Goal: Information Seeking & Learning: Learn about a topic

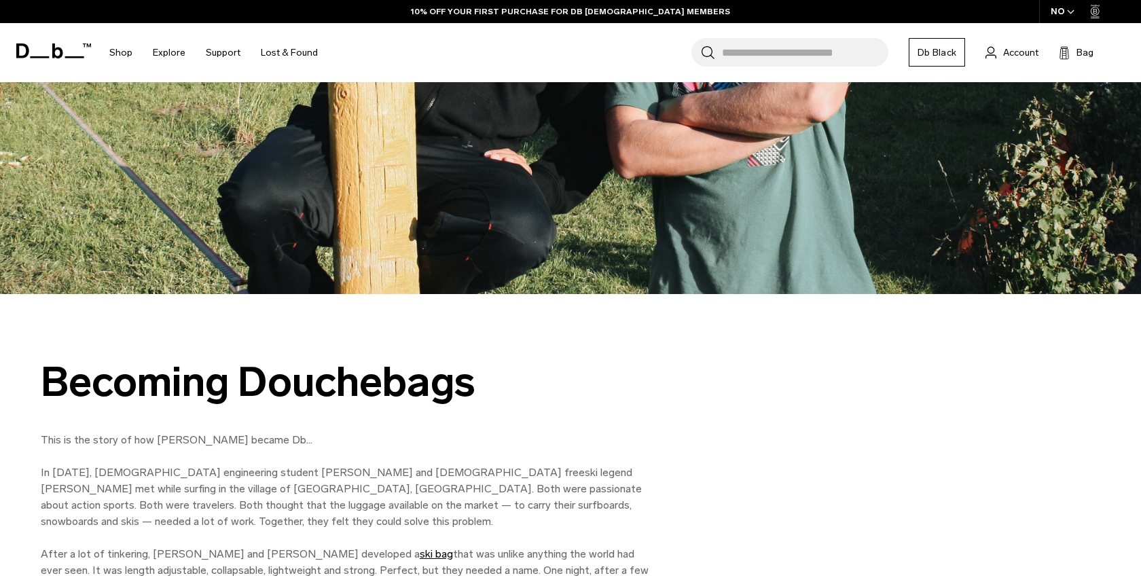
scroll to position [604, 0]
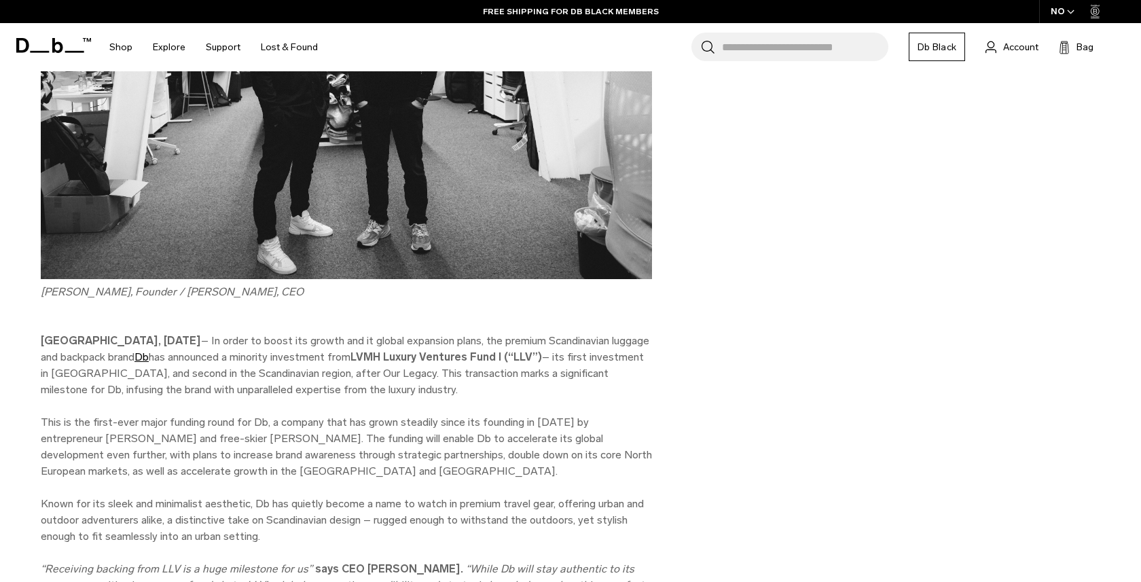
scroll to position [522, 0]
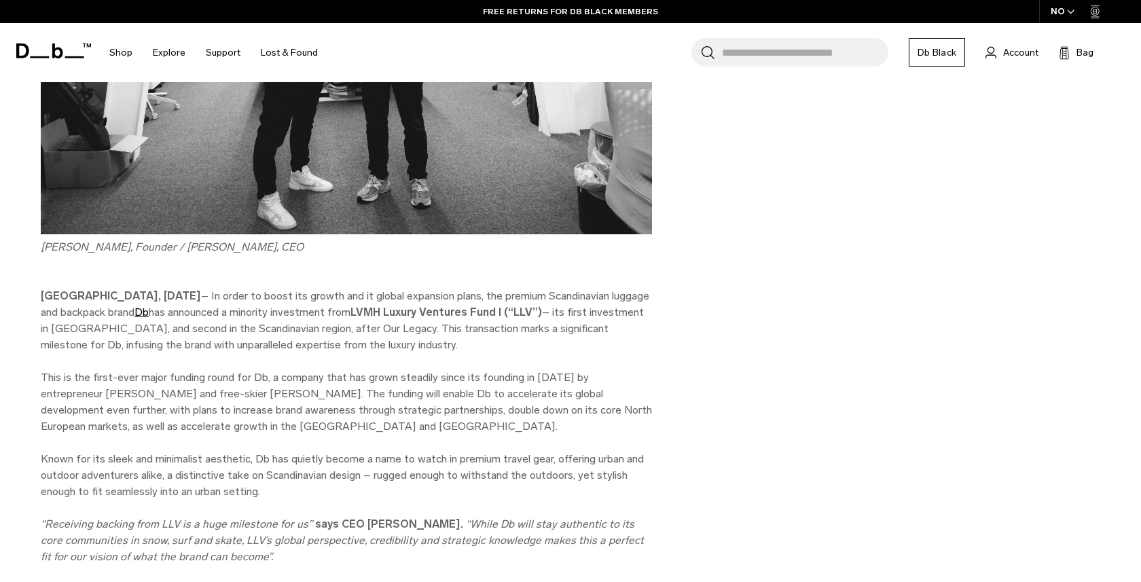
click at [384, 338] on p "[GEOGRAPHIC_DATA], [DATE] – In order to boost its growth and it global expansio…" at bounding box center [346, 320] width 611 height 65
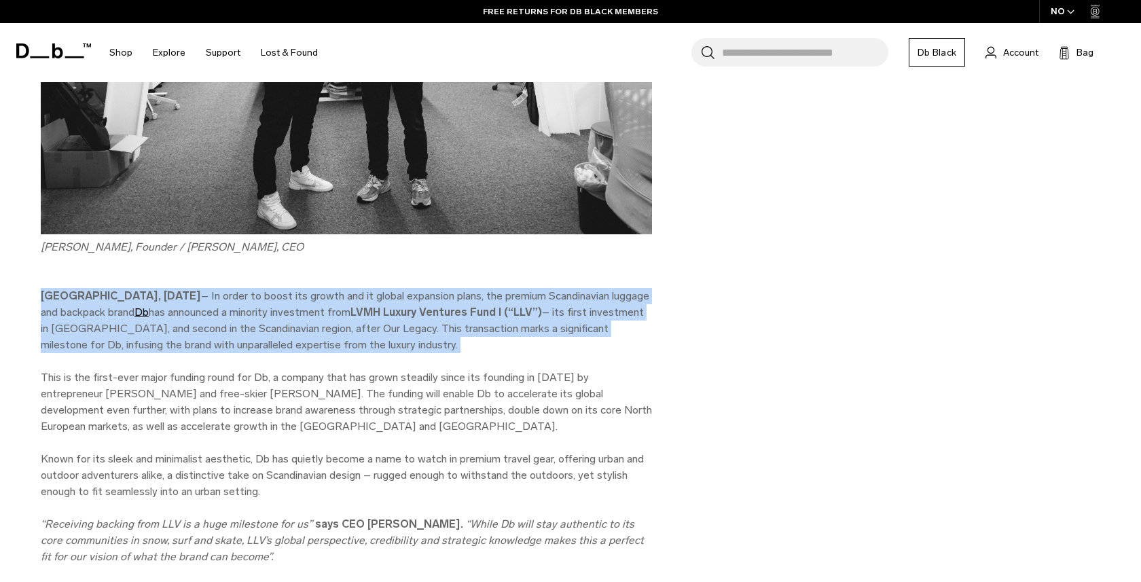
click at [384, 338] on p "[GEOGRAPHIC_DATA], [DATE] – In order to boost its growth and it global expansio…" at bounding box center [346, 320] width 611 height 65
click at [333, 401] on p "This is the first-ever major funding round for Db, a company that has grown ste…" at bounding box center [346, 401] width 611 height 65
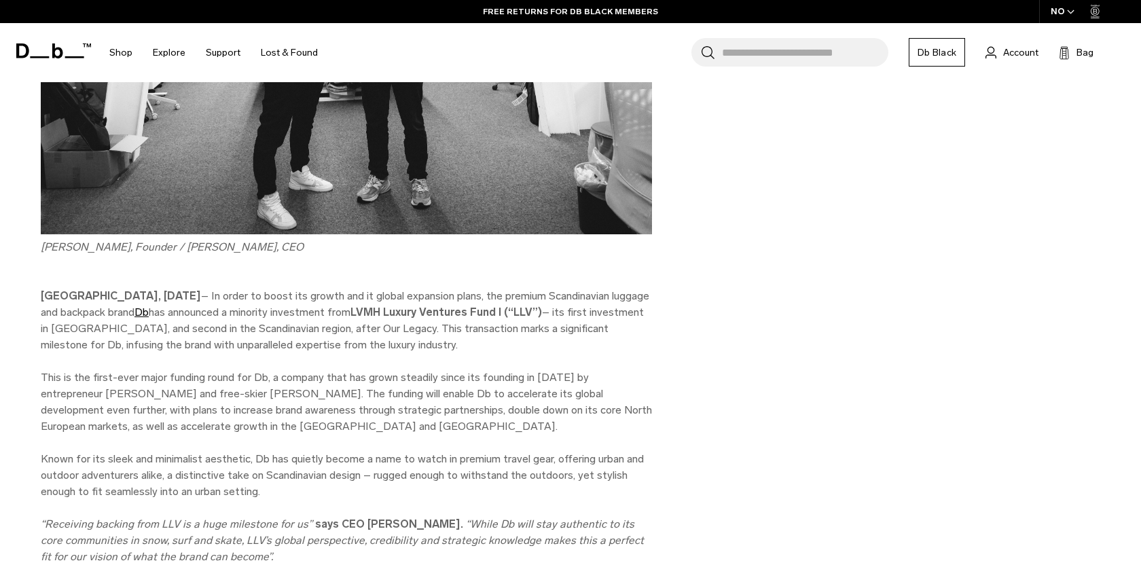
click at [333, 401] on p "This is the first-ever major funding round for Db, a company that has grown ste…" at bounding box center [346, 401] width 611 height 65
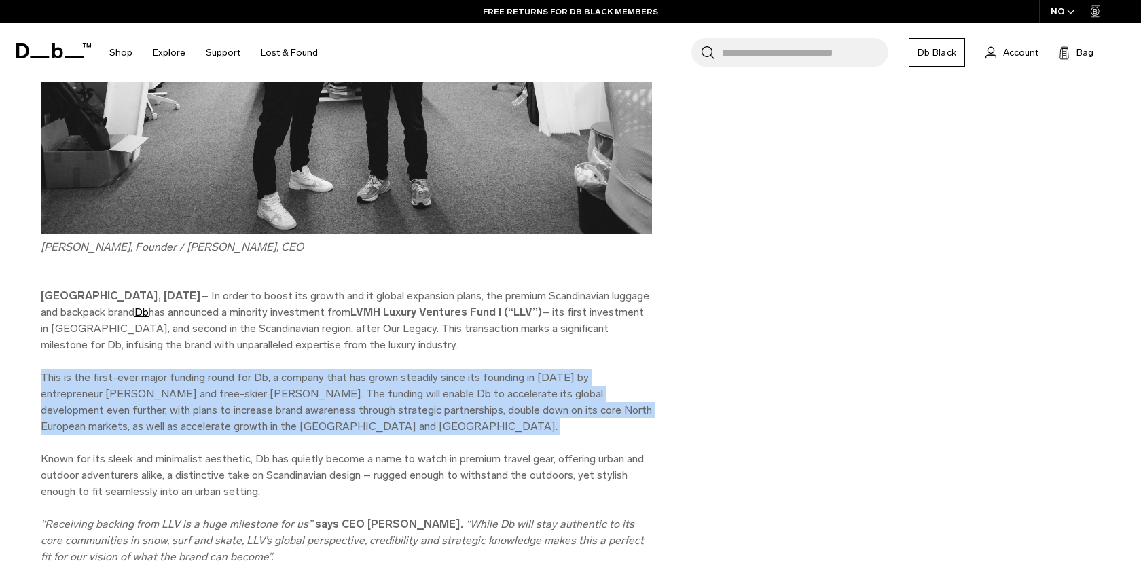
click at [333, 401] on p "This is the first-ever major funding round for Db, a company that has grown ste…" at bounding box center [346, 401] width 611 height 65
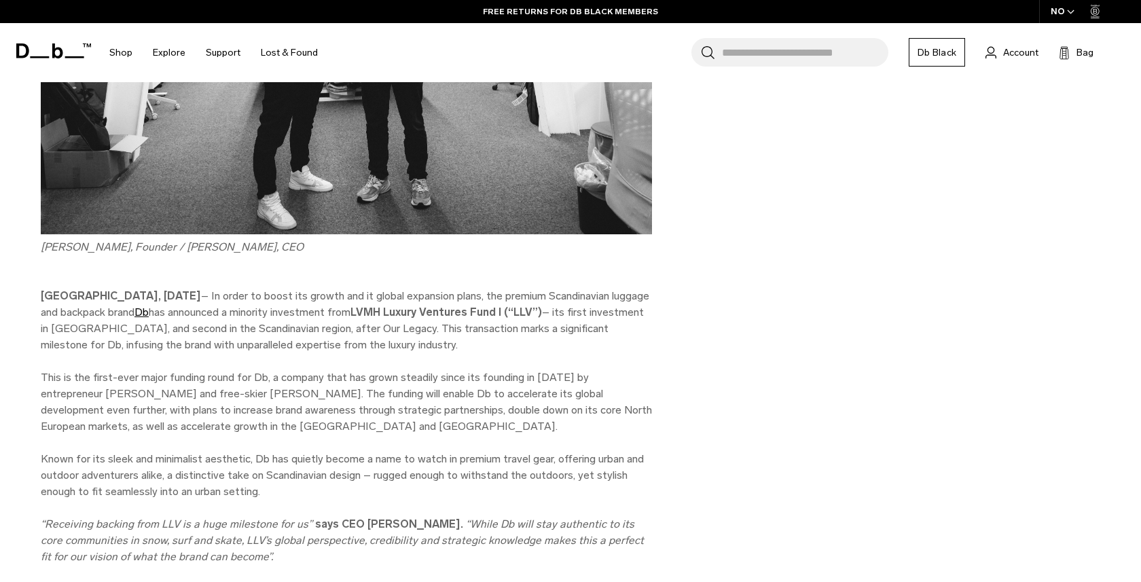
click at [333, 401] on p "This is the first-ever major funding round for Db, a company that has grown ste…" at bounding box center [346, 401] width 611 height 65
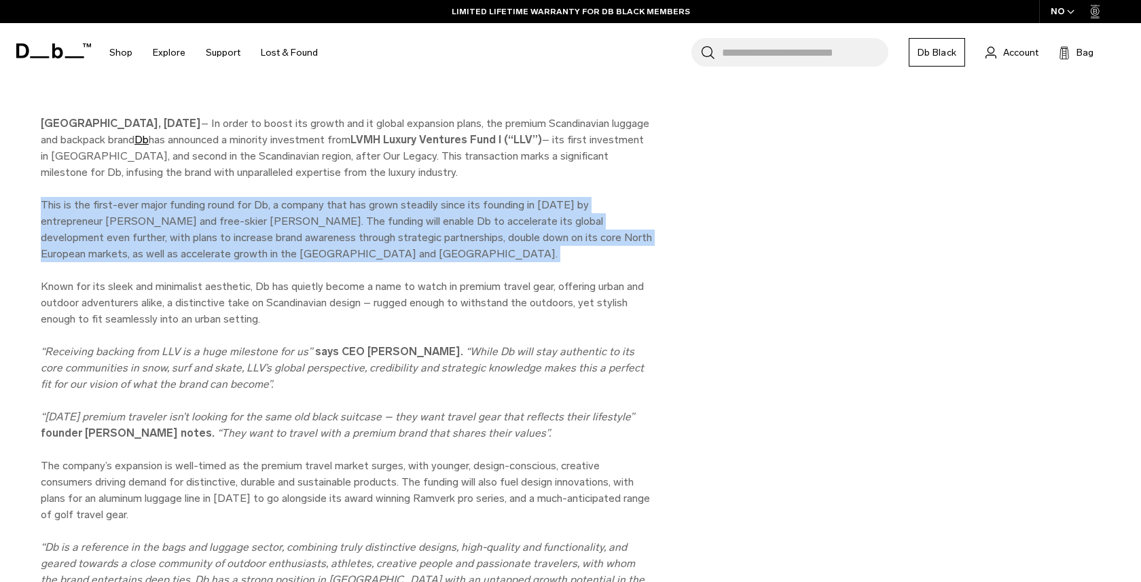
scroll to position [697, 0]
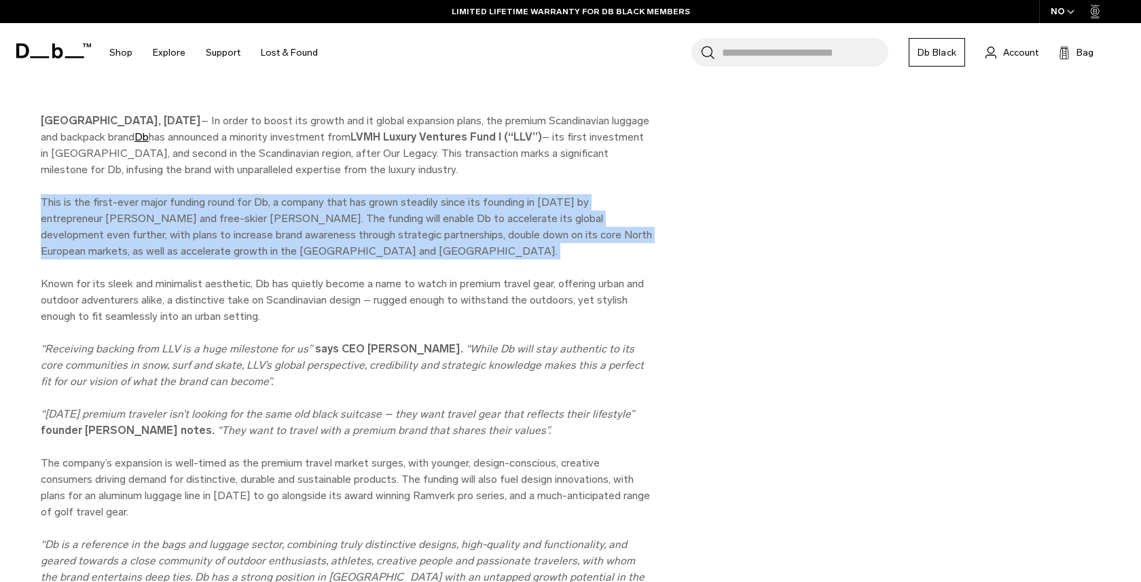
click at [333, 401] on div "Db bags investment from LVMH Luxury Ventures Fund Backed by the minority invest…" at bounding box center [346, 539] width 611 height 2330
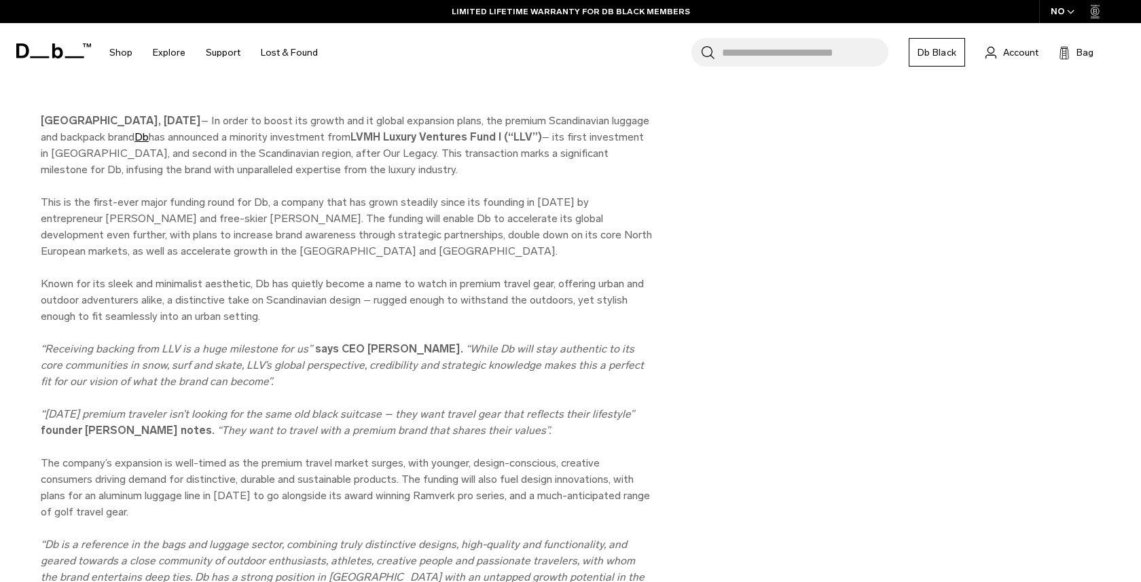
click at [333, 401] on div "Db bags investment from LVMH Luxury Ventures Fund Backed by the minority invest…" at bounding box center [346, 539] width 611 height 2330
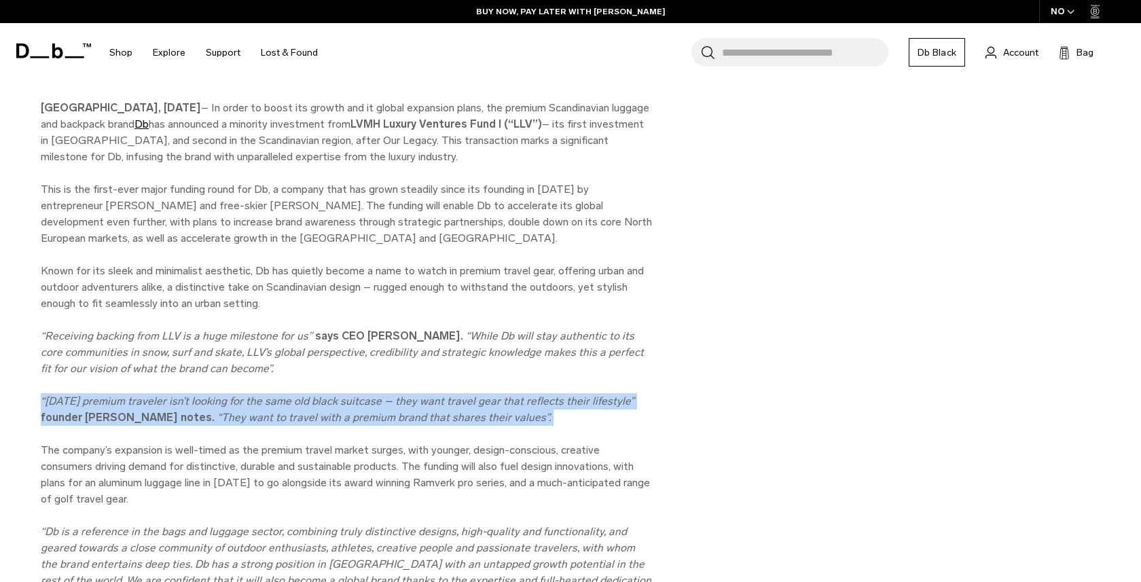
scroll to position [712, 0]
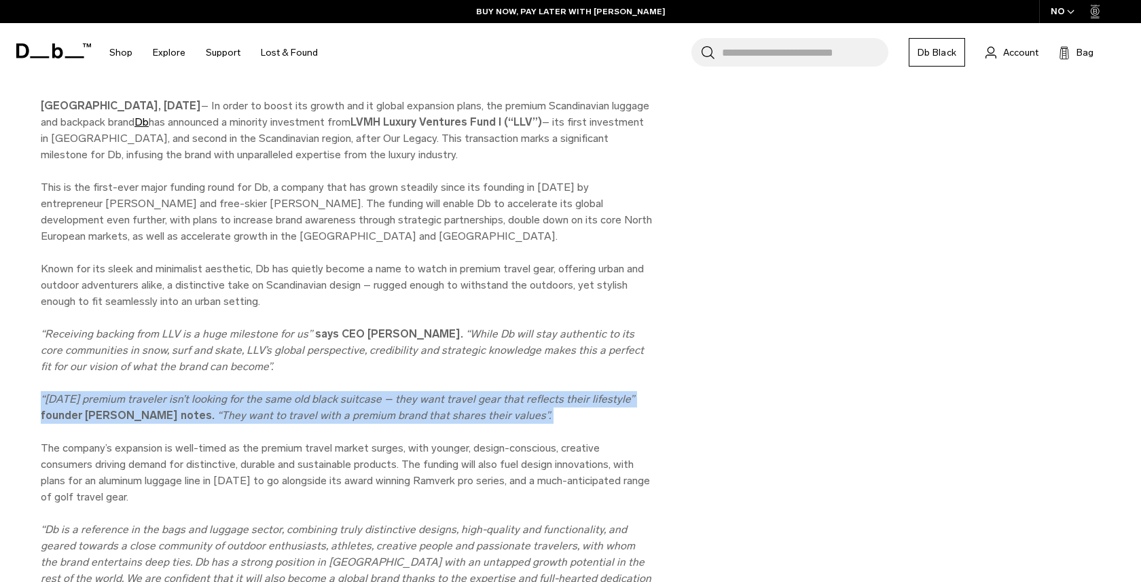
click at [333, 401] on em "“[DATE] premium traveler isn’t looking for the same old black suitcase – they w…" at bounding box center [337, 398] width 593 height 13
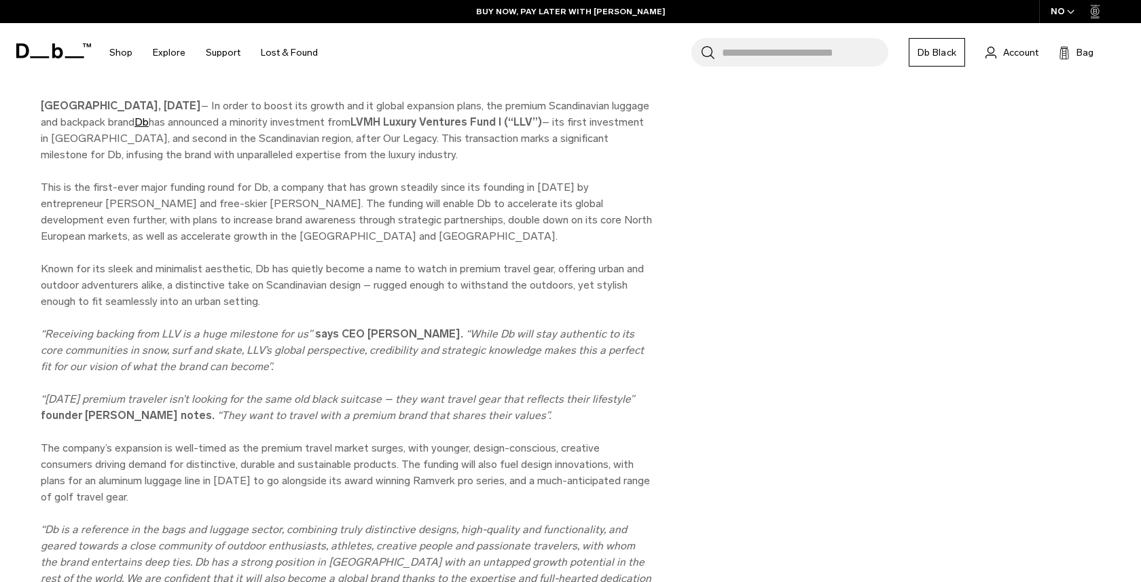
click at [333, 401] on em "“[DATE] premium traveler isn’t looking for the same old black suitcase – they w…" at bounding box center [337, 398] width 593 height 13
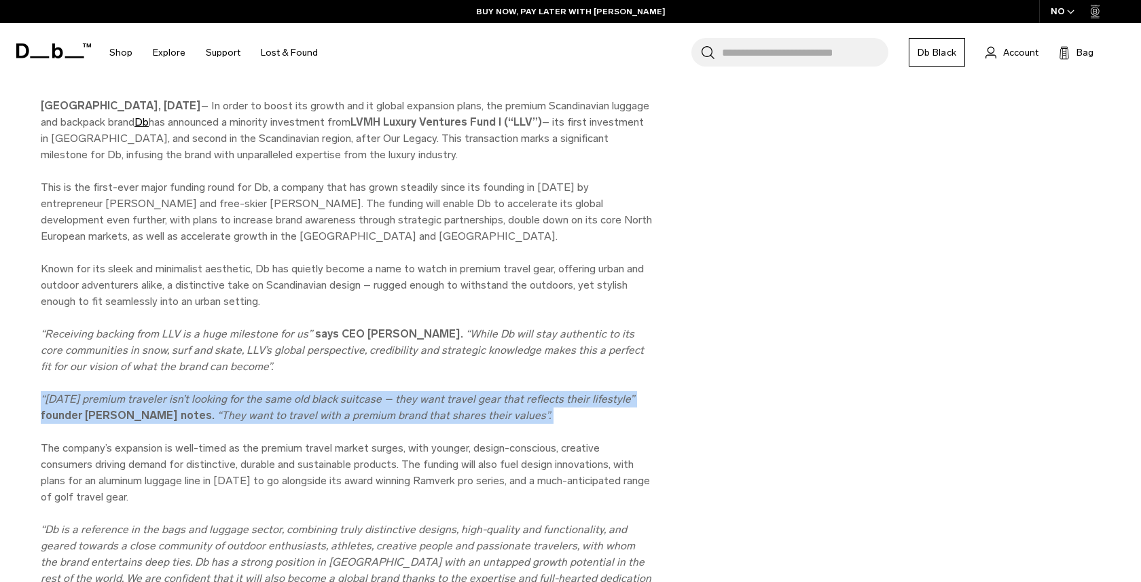
scroll to position [742, 0]
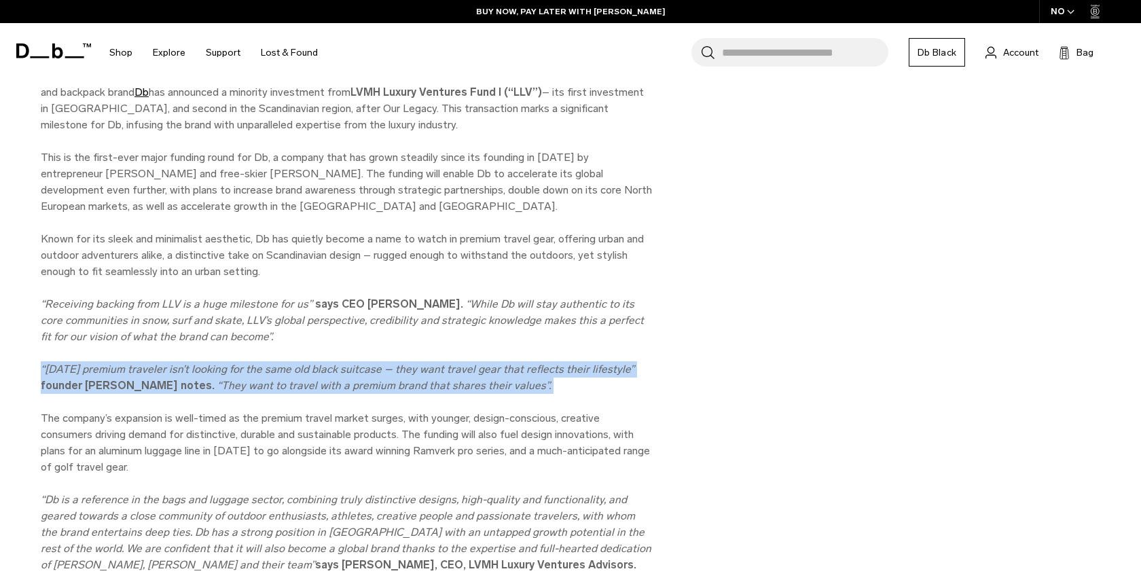
click at [333, 401] on div "Db bags investment from LVMH Luxury Ventures Fund Backed by the minority invest…" at bounding box center [346, 494] width 611 height 2330
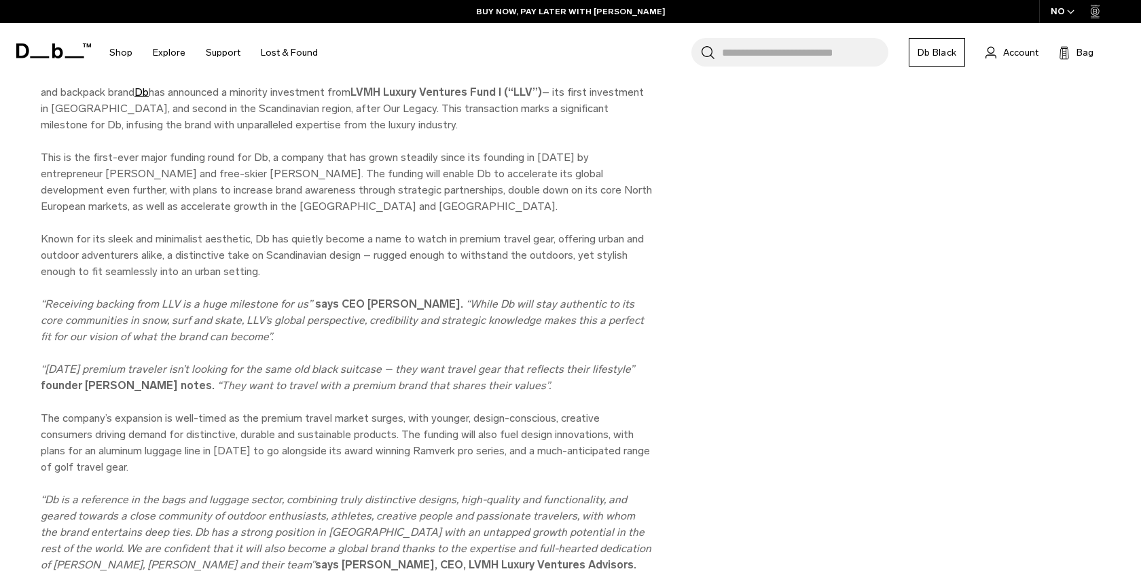
click at [333, 401] on div "Db bags investment from LVMH Luxury Ventures Fund Backed by the minority invest…" at bounding box center [346, 494] width 611 height 2330
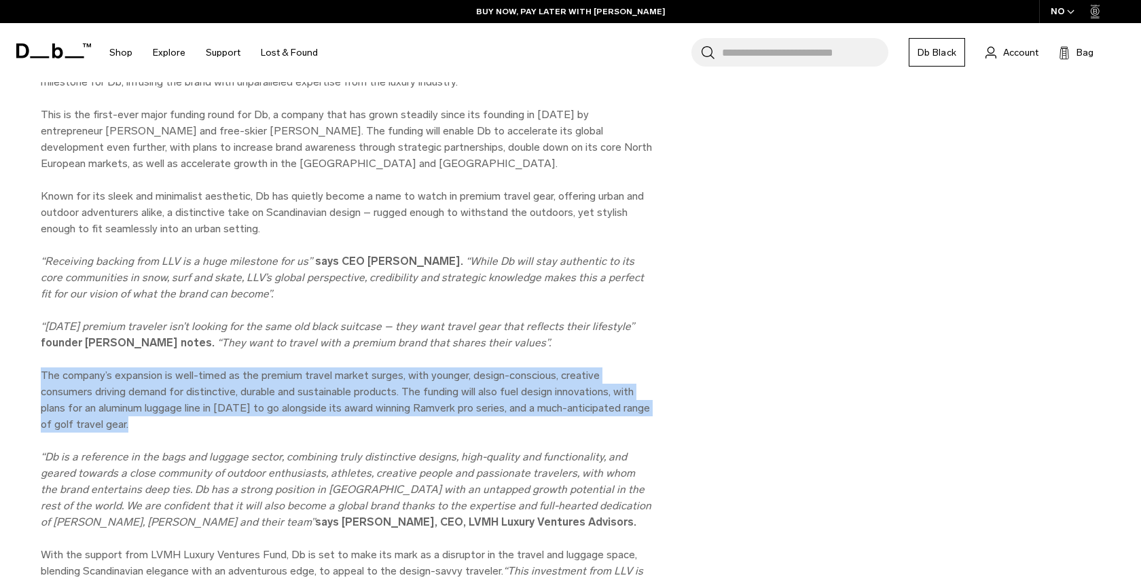
scroll to position [873, 0]
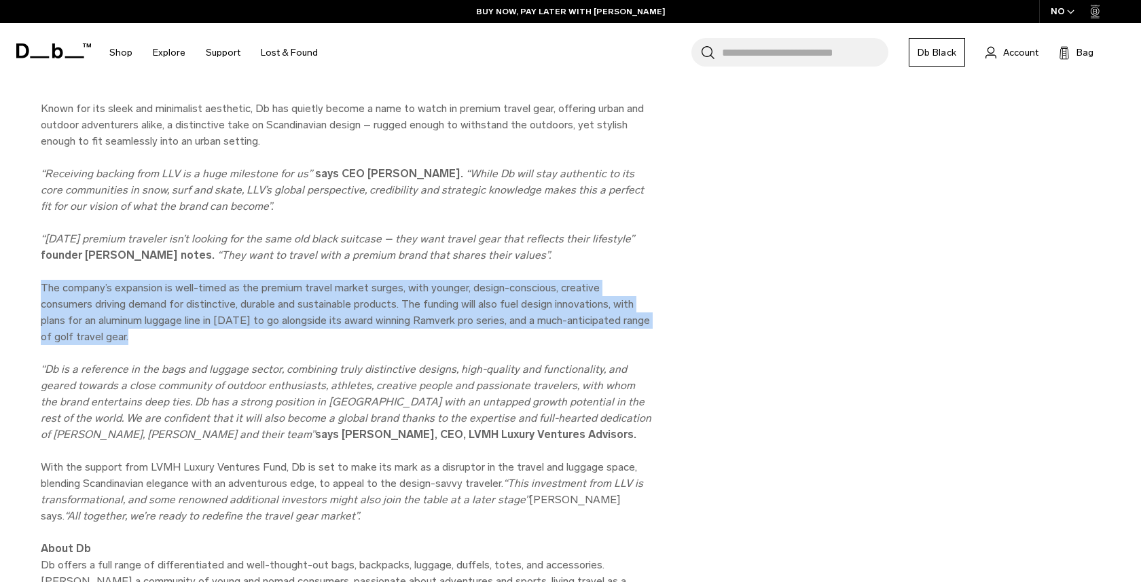
click at [333, 401] on em "“Db is a reference in the bags and luggage sector, combining truly distinctive …" at bounding box center [346, 402] width 610 height 78
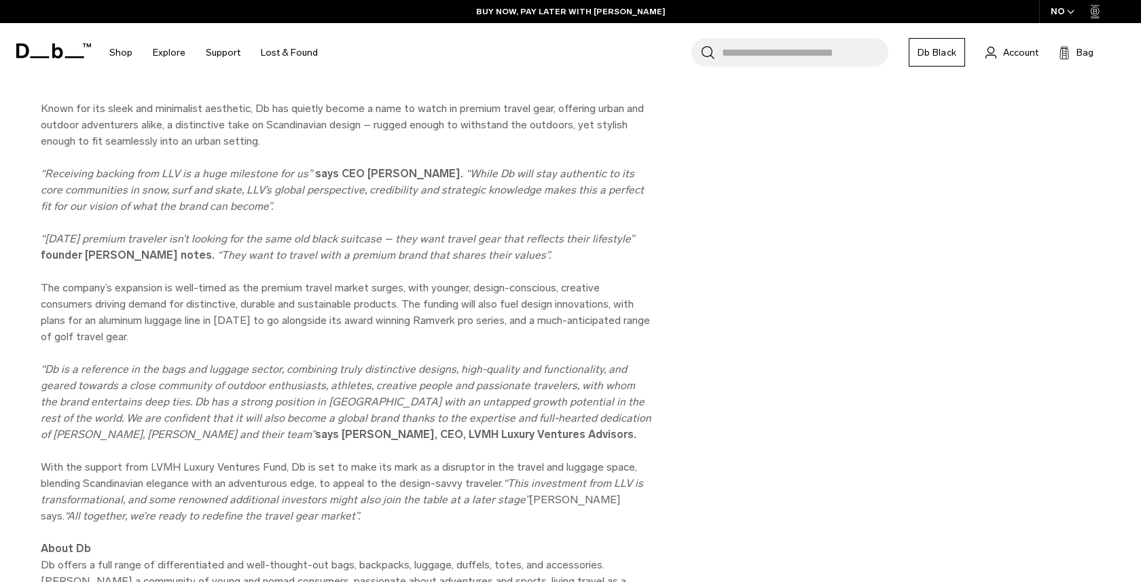
click at [333, 401] on em "“Db is a reference in the bags and luggage sector, combining truly distinctive …" at bounding box center [346, 402] width 610 height 78
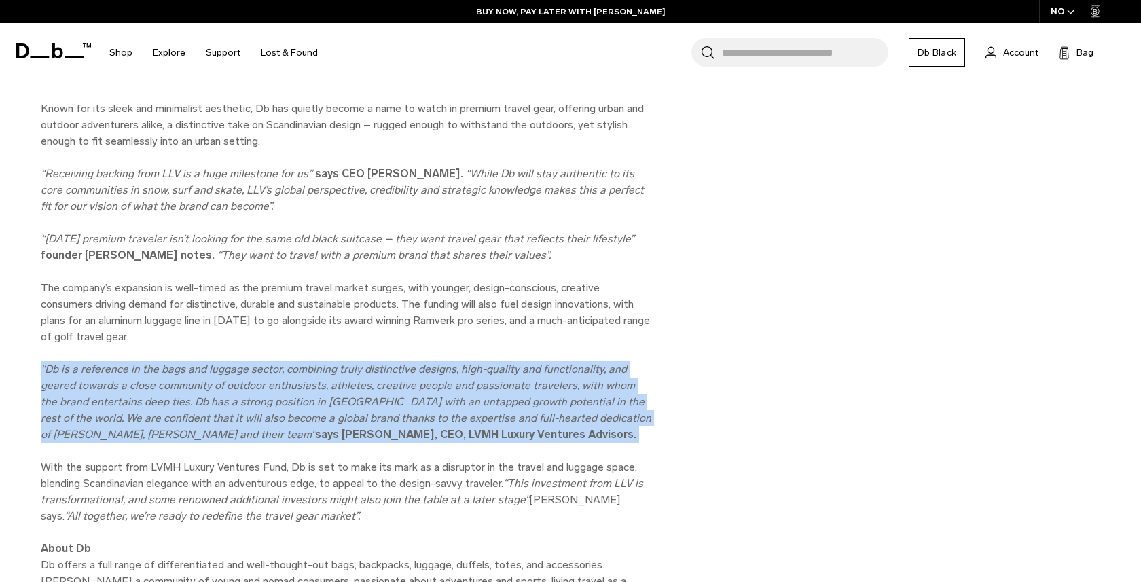
click at [333, 401] on em "“Db is a reference in the bags and luggage sector, combining truly distinctive …" at bounding box center [346, 402] width 610 height 78
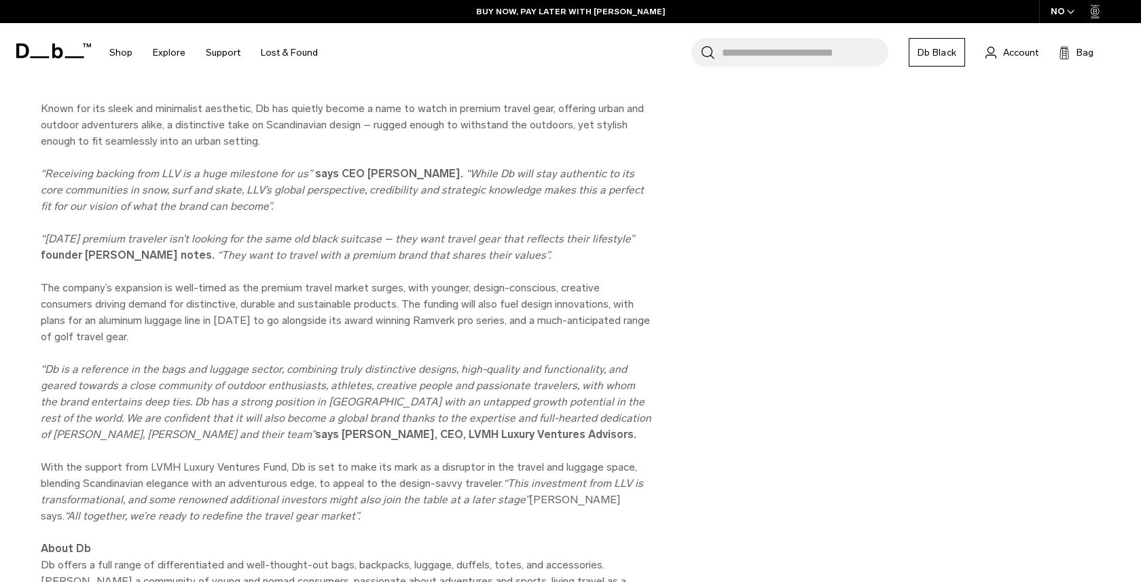
click at [333, 401] on em "“Db is a reference in the bags and luggage sector, combining truly distinctive …" at bounding box center [346, 402] width 610 height 78
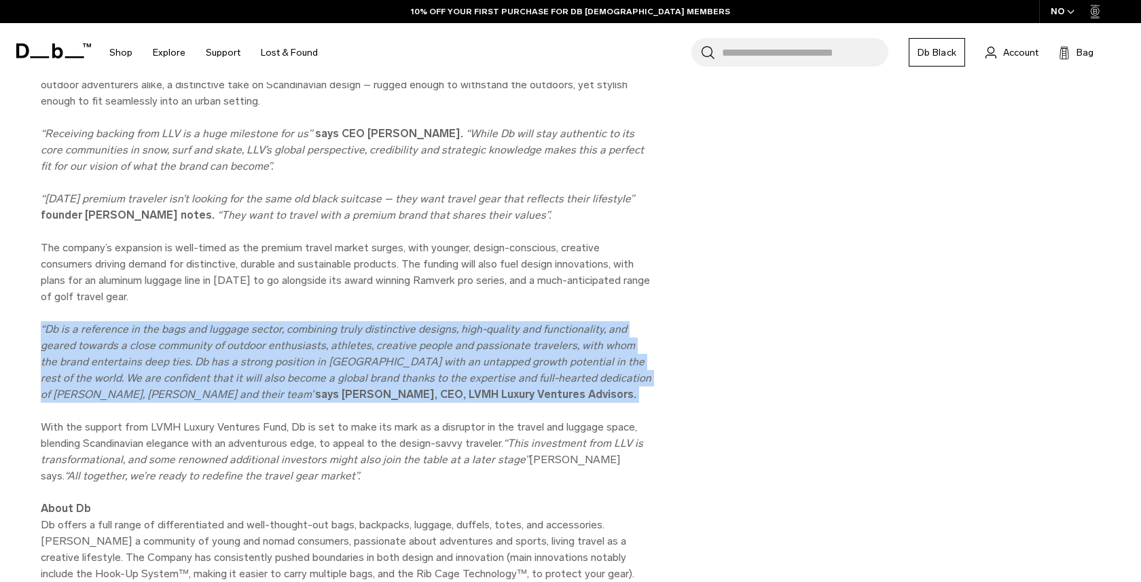
scroll to position [915, 0]
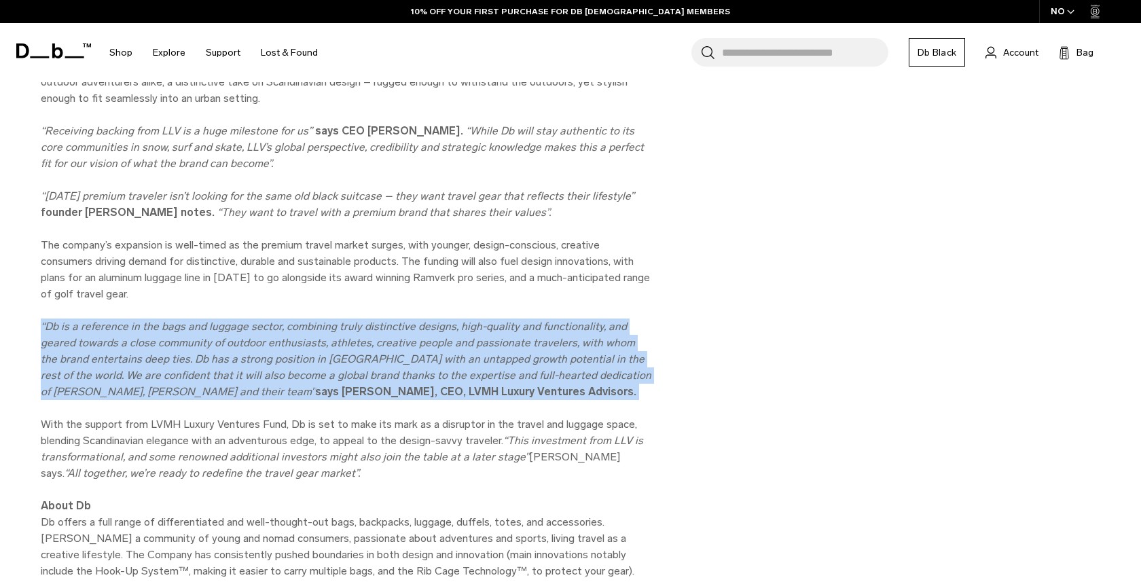
click at [333, 401] on div "Db bags investment from LVMH Luxury Ventures Fund Backed by the minority invest…" at bounding box center [346, 321] width 611 height 2330
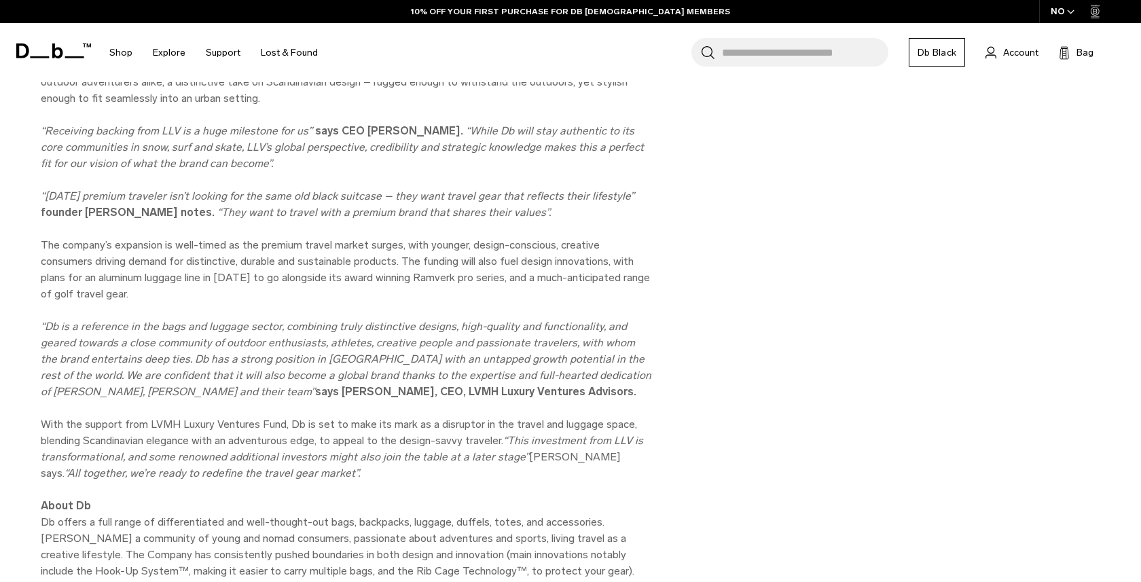
click at [333, 401] on div "Db bags investment from LVMH Luxury Ventures Fund Backed by the minority invest…" at bounding box center [346, 321] width 611 height 2330
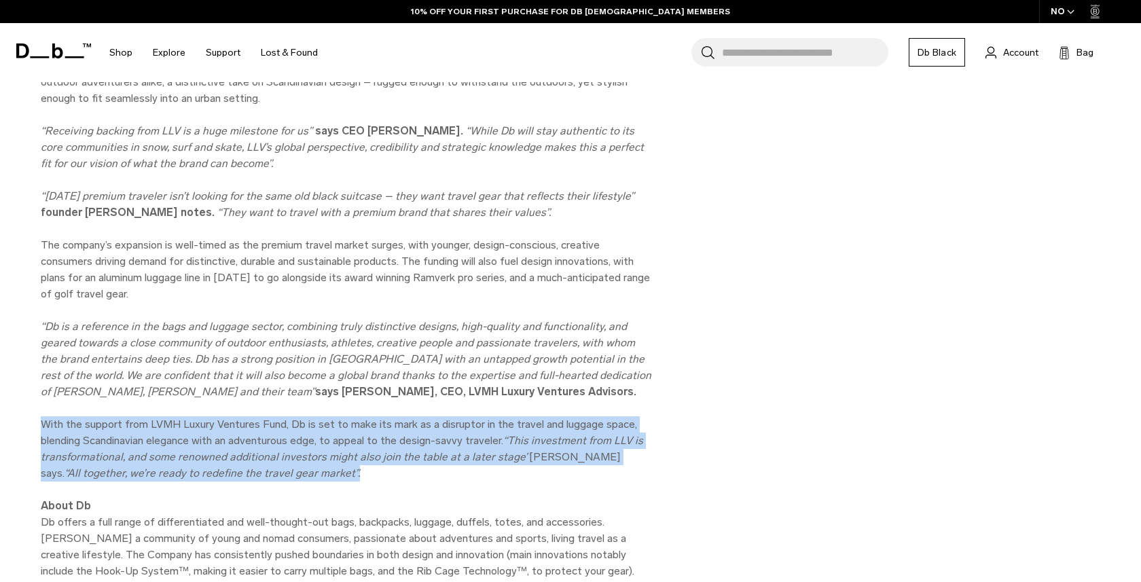
click at [270, 344] on em "“Db is a reference in the bags and luggage sector, combining truly distinctive …" at bounding box center [346, 359] width 610 height 78
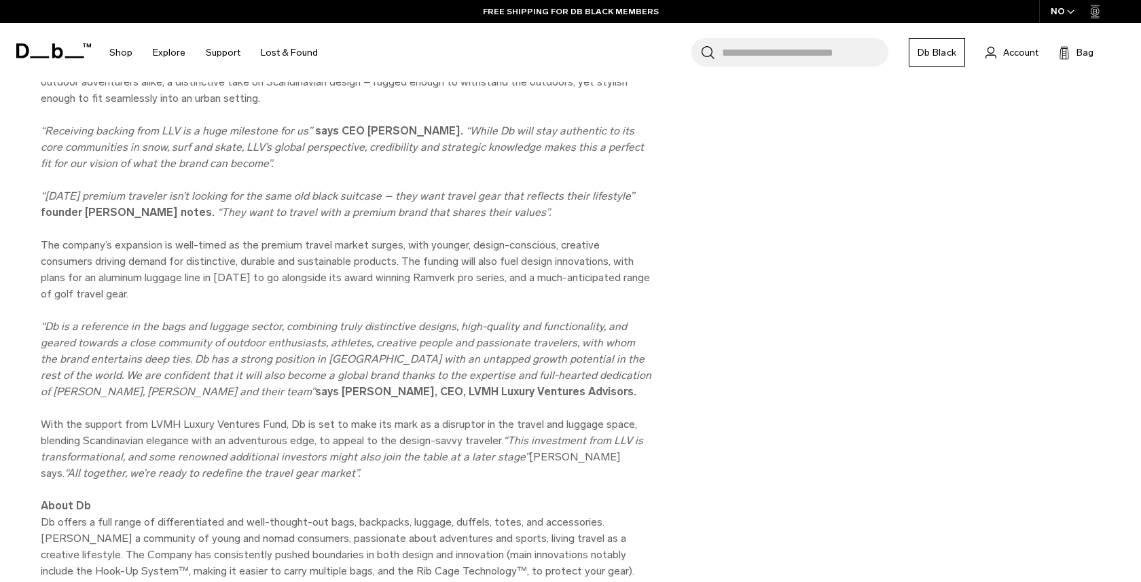
click at [270, 344] on em "“Db is a reference in the bags and luggage sector, combining truly distinctive …" at bounding box center [346, 359] width 610 height 78
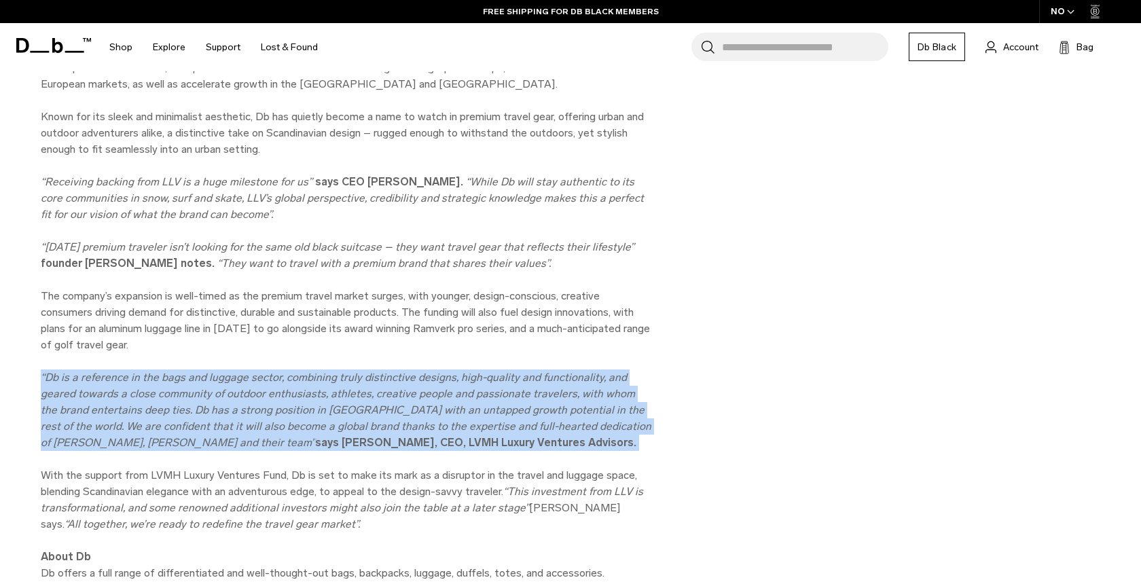
scroll to position [582, 0]
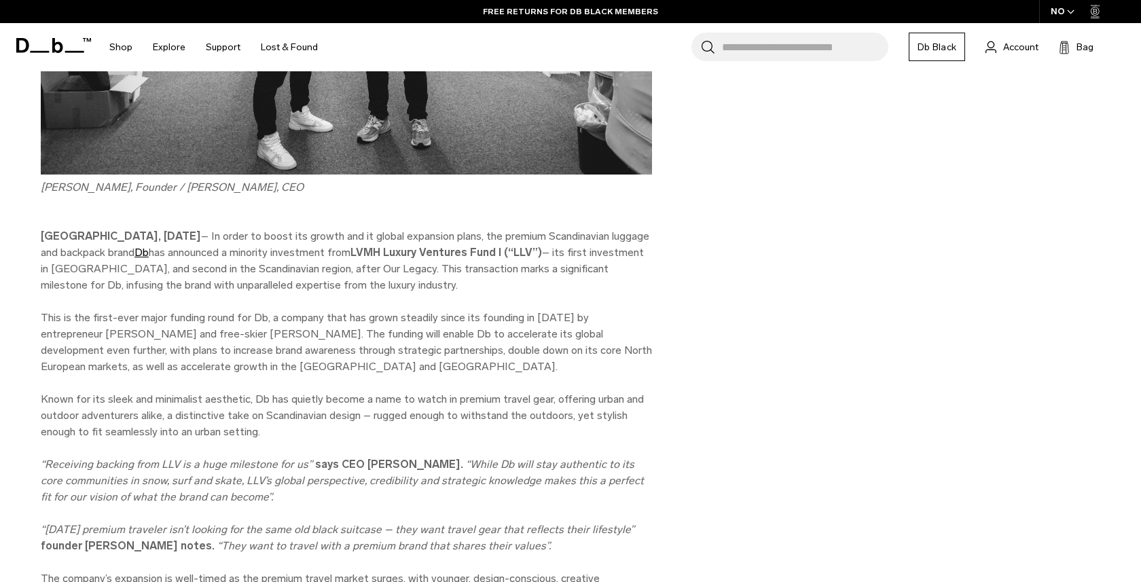
click at [270, 344] on p "This is the first-ever major funding round for Db, a company that has grown ste…" at bounding box center [346, 342] width 611 height 65
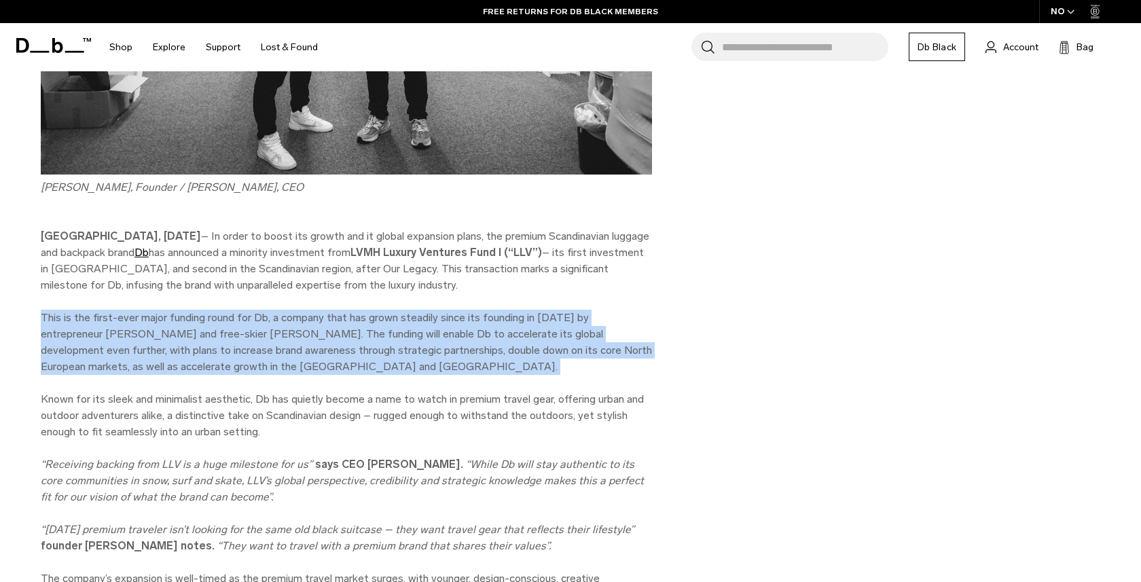
click at [270, 344] on p "This is the first-ever major funding round for Db, a company that has grown ste…" at bounding box center [346, 342] width 611 height 65
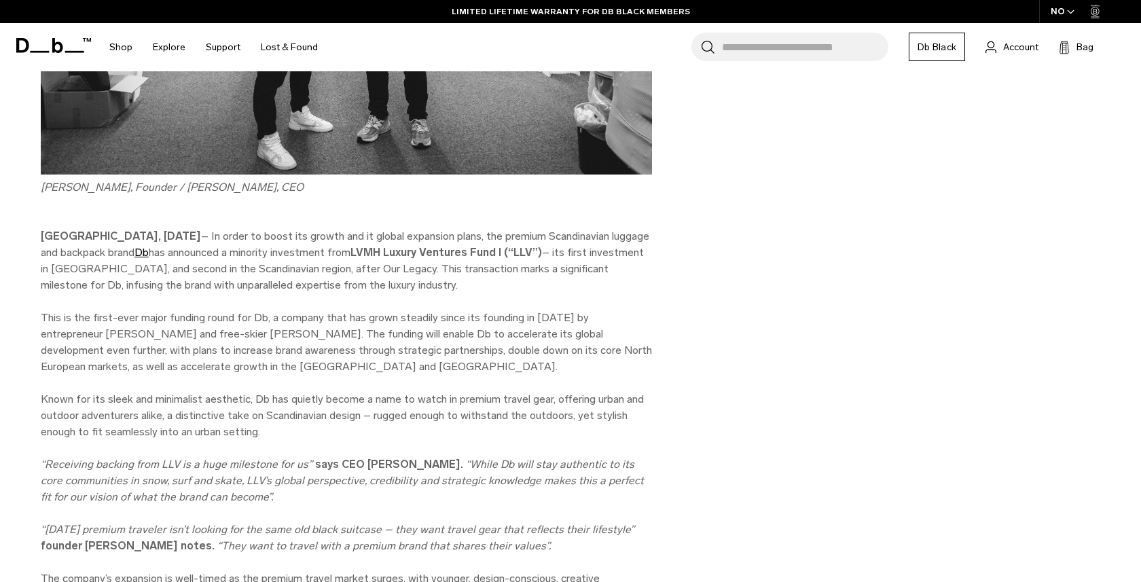
click at [172, 340] on p "This is the first-ever major funding round for Db, a company that has grown ste…" at bounding box center [346, 342] width 611 height 65
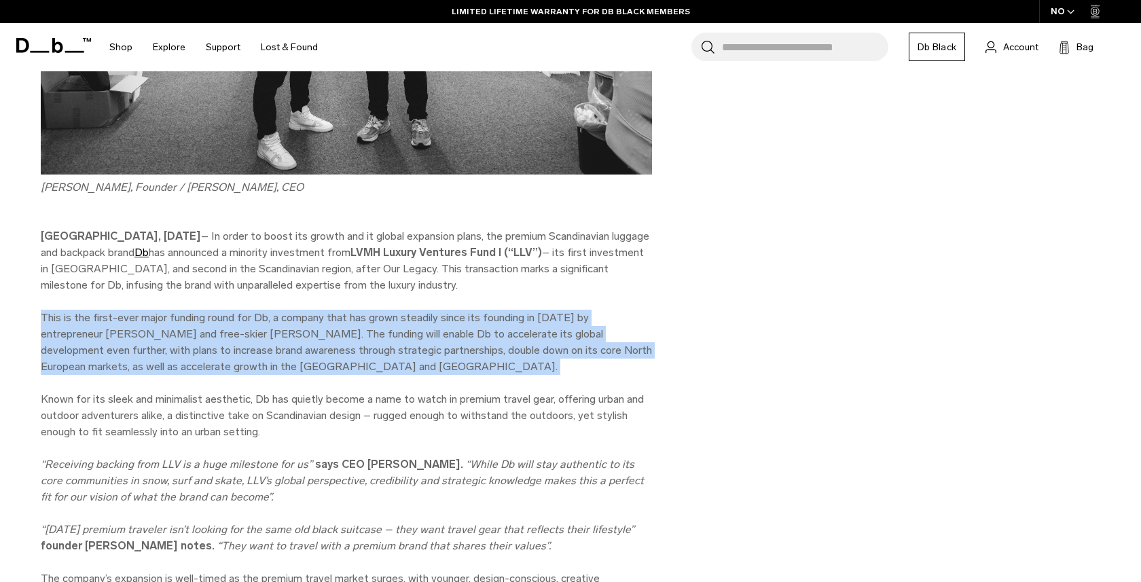
click at [172, 340] on p "This is the first-ever major funding round for Db, a company that has grown ste…" at bounding box center [346, 342] width 611 height 65
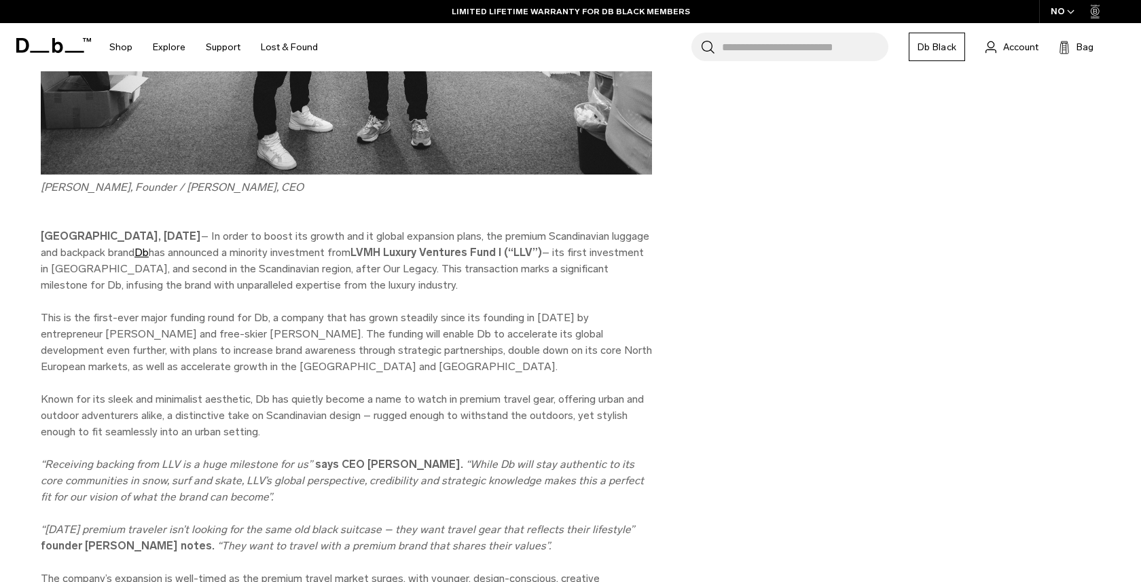
click at [172, 340] on p "This is the first-ever major funding round for Db, a company that has grown ste…" at bounding box center [346, 342] width 611 height 65
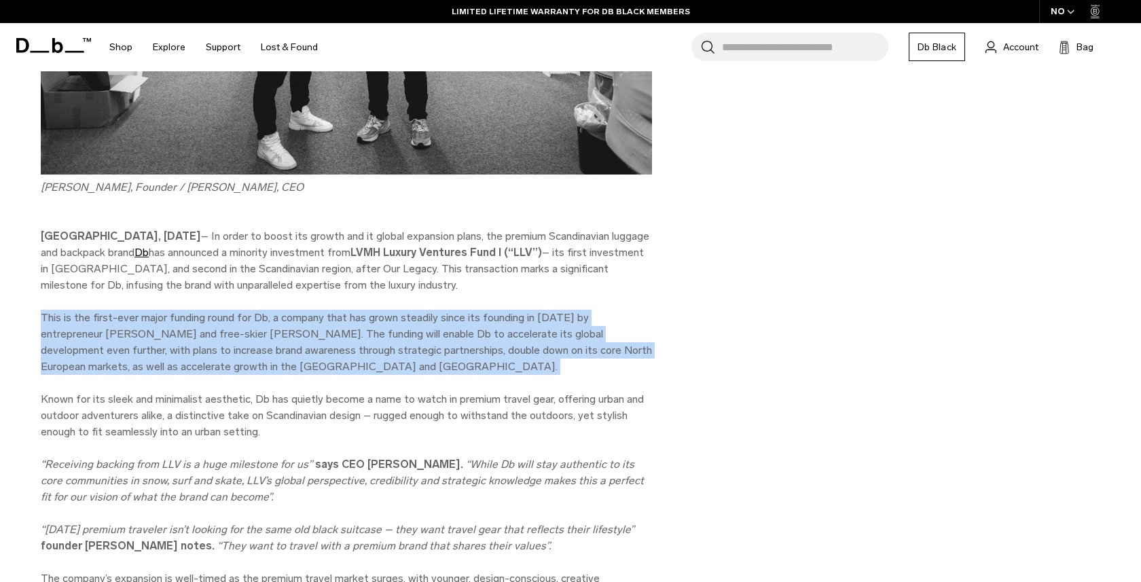
click at [172, 340] on p "This is the first-ever major funding round for Db, a company that has grown ste…" at bounding box center [346, 342] width 611 height 65
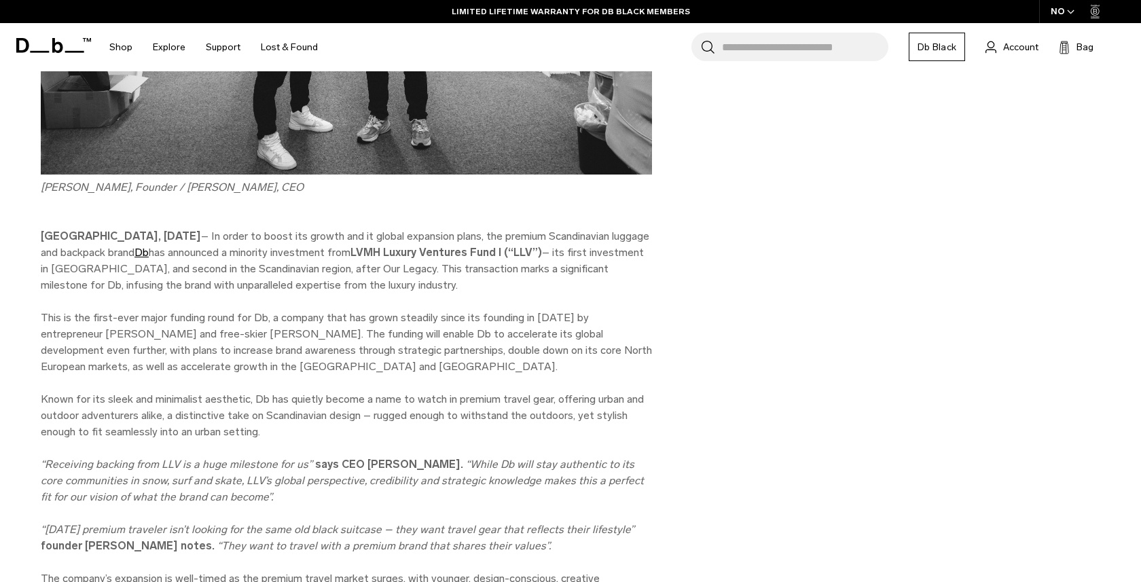
click at [172, 340] on p "This is the first-ever major funding round for Db, a company that has grown ste…" at bounding box center [346, 342] width 611 height 65
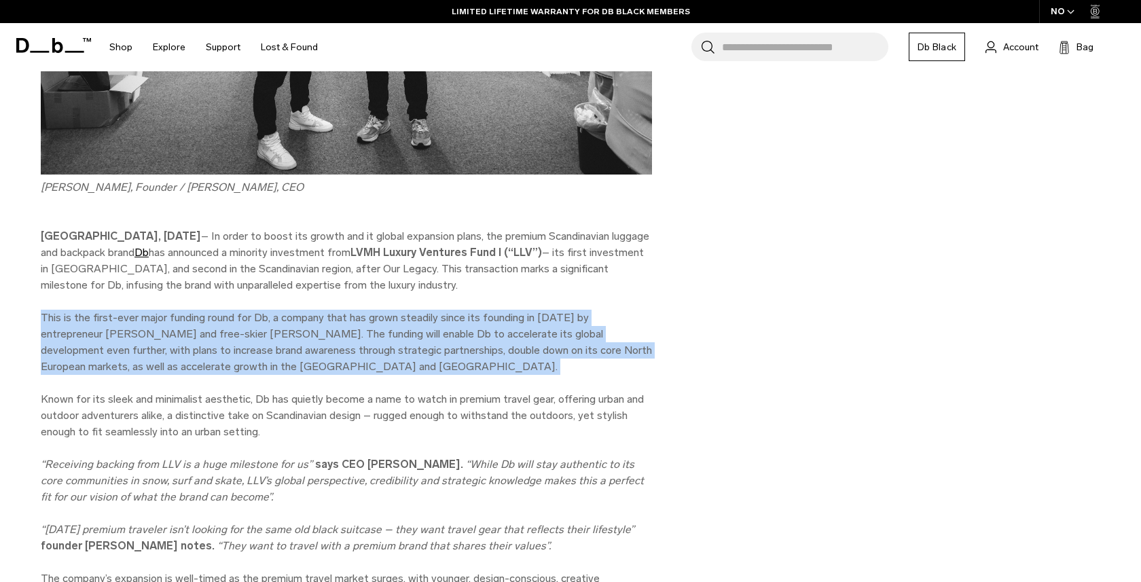
scroll to position [597, 0]
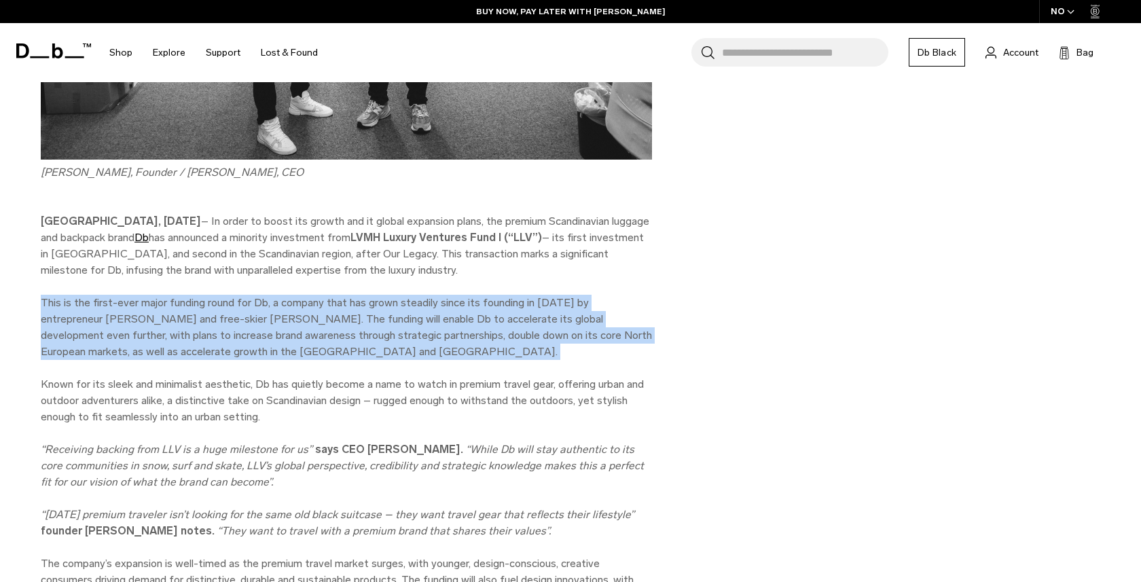
click at [172, 388] on p "Known for its sleek and minimalist aesthetic, Db has quietly become a name to w…" at bounding box center [346, 400] width 611 height 49
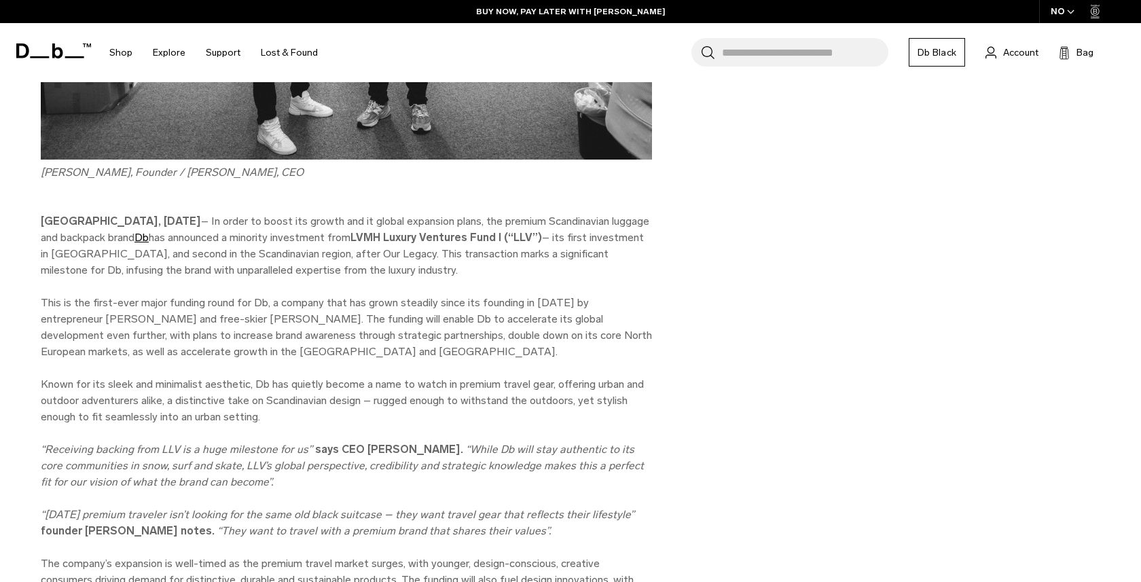
click at [172, 388] on p "Known for its sleek and minimalist aesthetic, Db has quietly become a name to w…" at bounding box center [346, 400] width 611 height 49
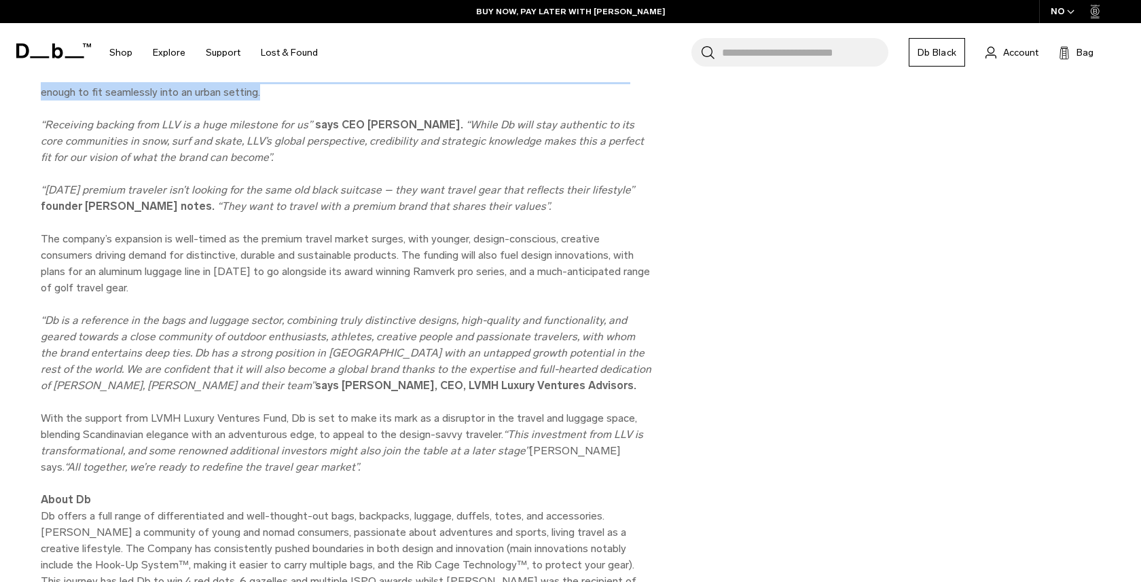
scroll to position [967, 0]
